Goal: Information Seeking & Learning: Learn about a topic

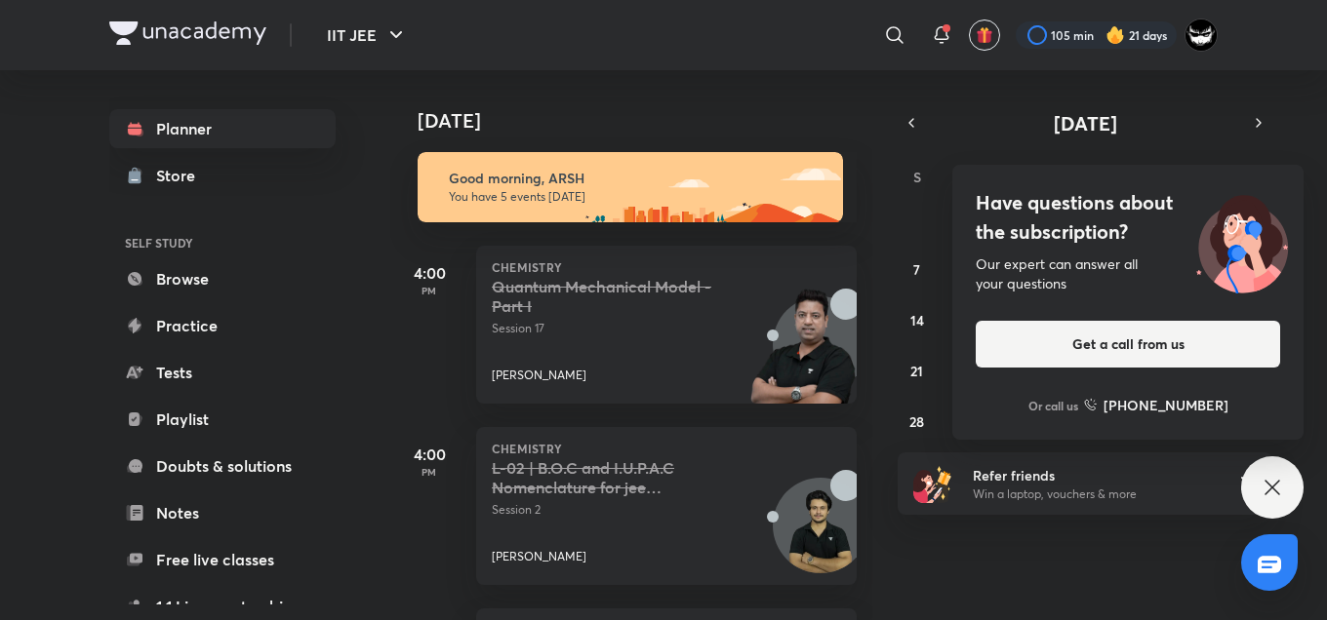
scroll to position [414, 0]
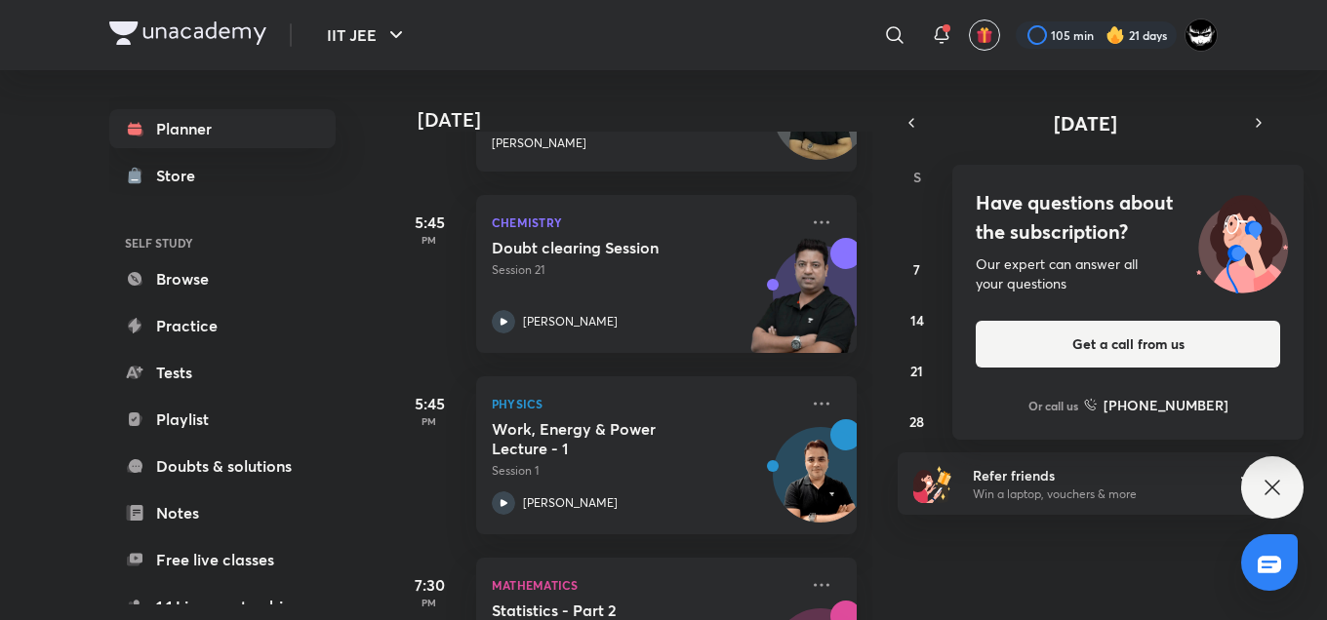
click at [1116, 270] on div "Our expert can answer all your questions" at bounding box center [1127, 274] width 304 height 39
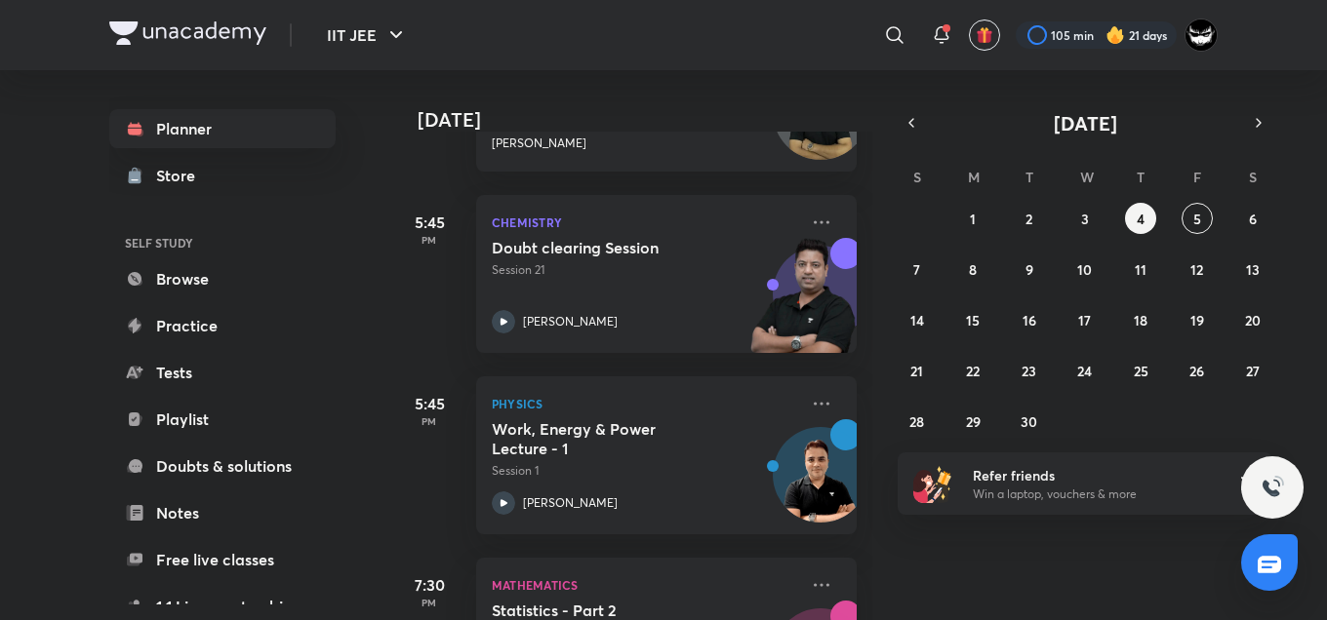
click at [947, 576] on div "Today Good morning, ARSH You have 5 events today 4:00 PM Chemistry Quantum Mech…" at bounding box center [856, 345] width 933 height 550
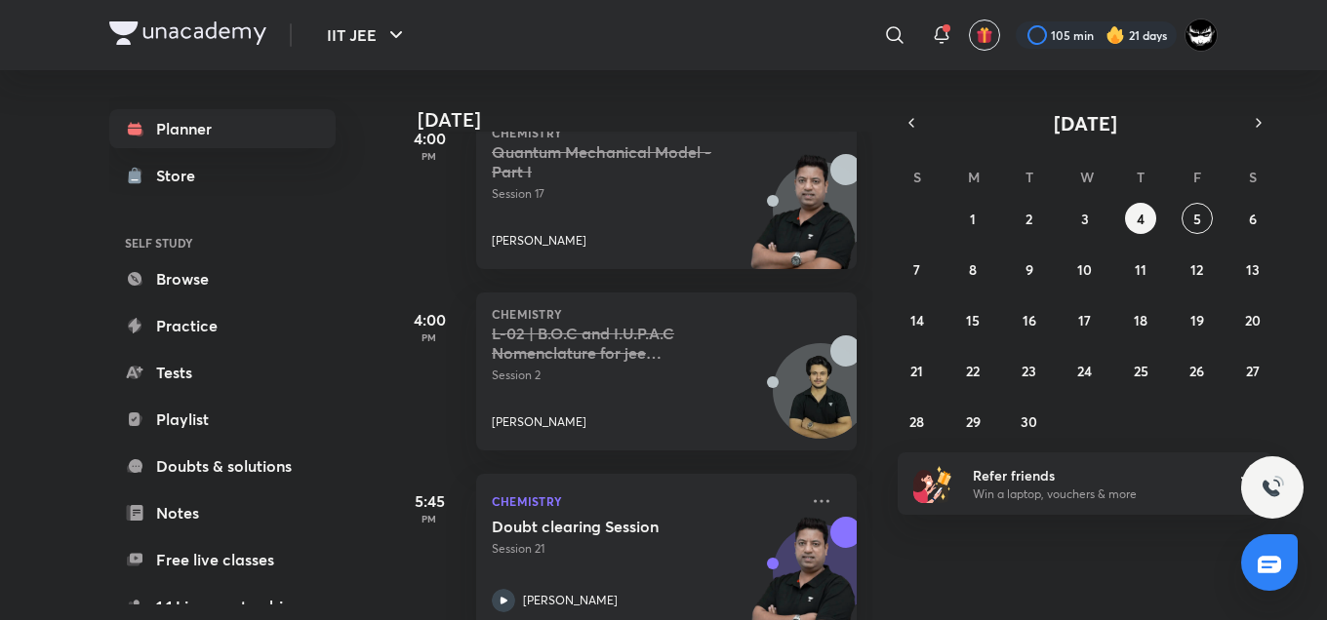
scroll to position [0, 0]
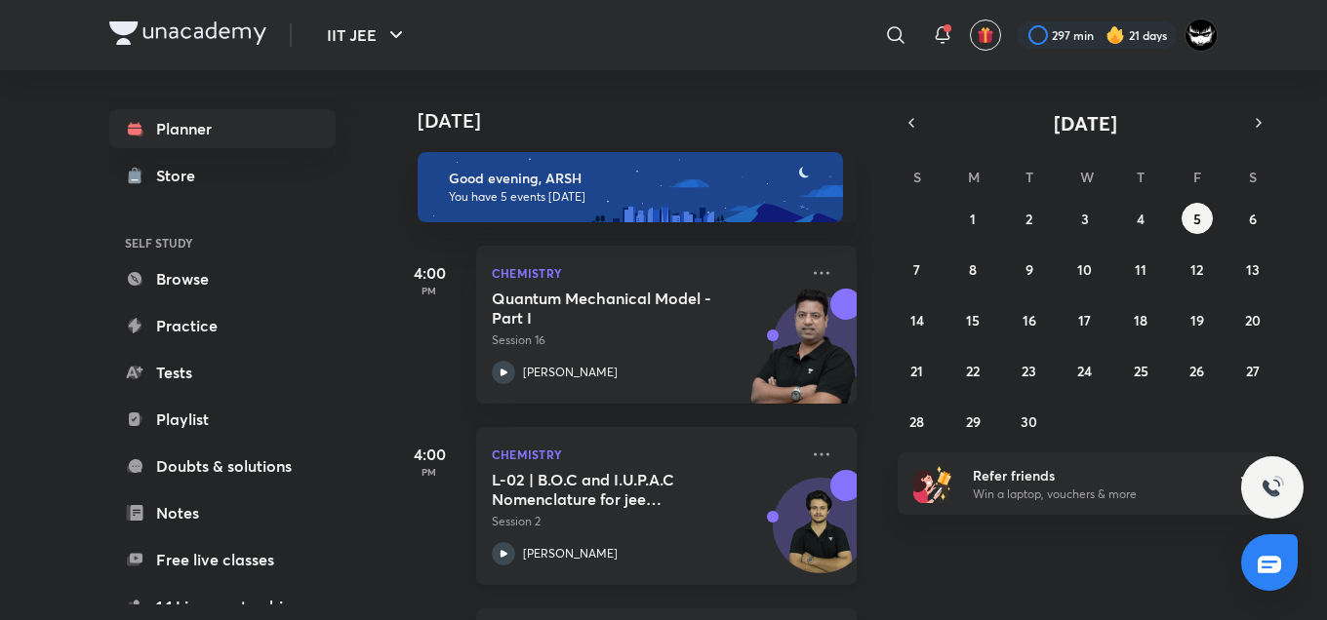
click at [605, 538] on div "L-02 | B.O.C and I.U.P.A.C Nomenclature for jee Advanced 2027 Session 2 [PERSON…" at bounding box center [645, 518] width 306 height 96
